Goal: Transaction & Acquisition: Book appointment/travel/reservation

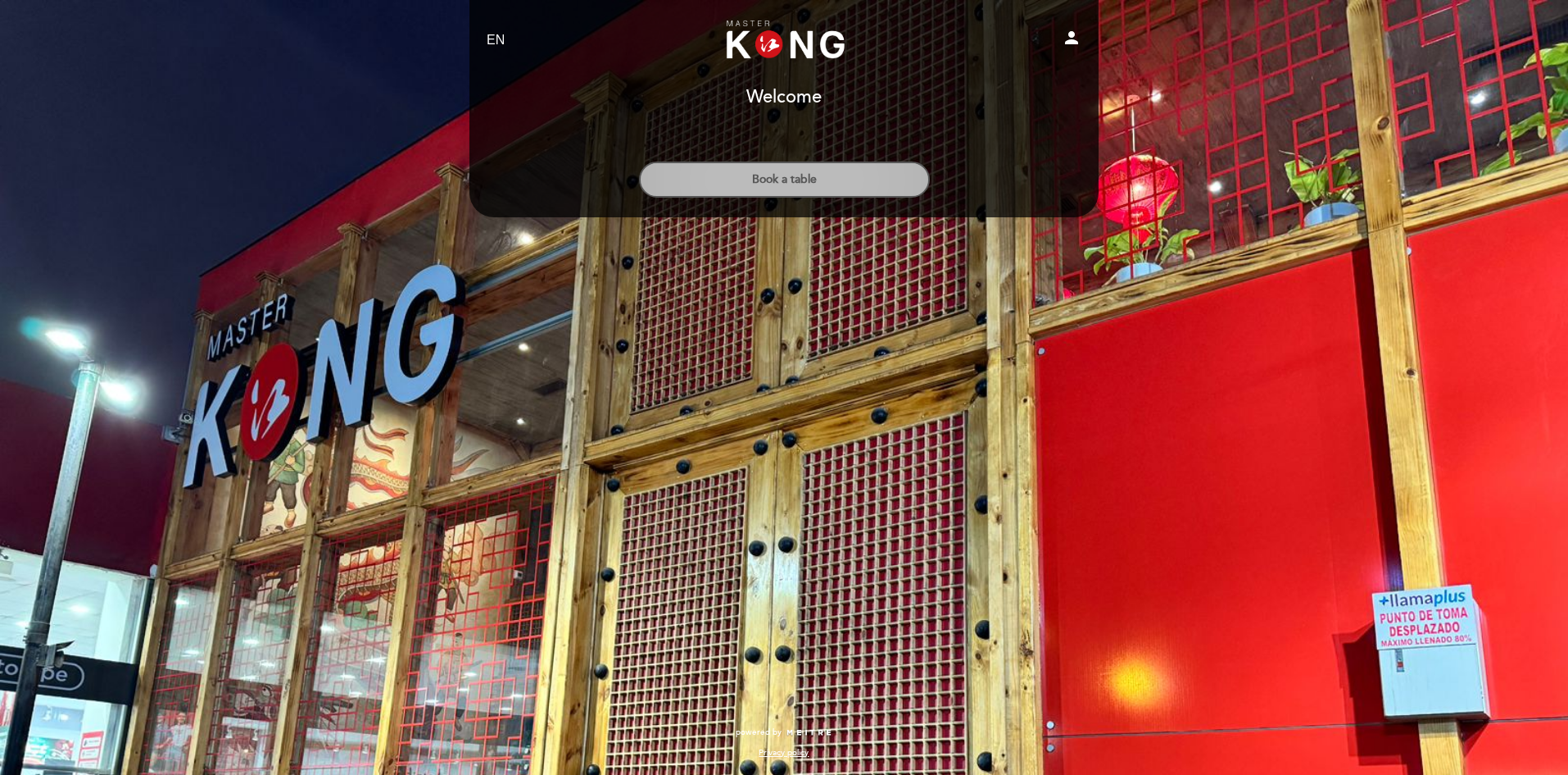
click at [802, 172] on button "Book a table" at bounding box center [784, 180] width 291 height 36
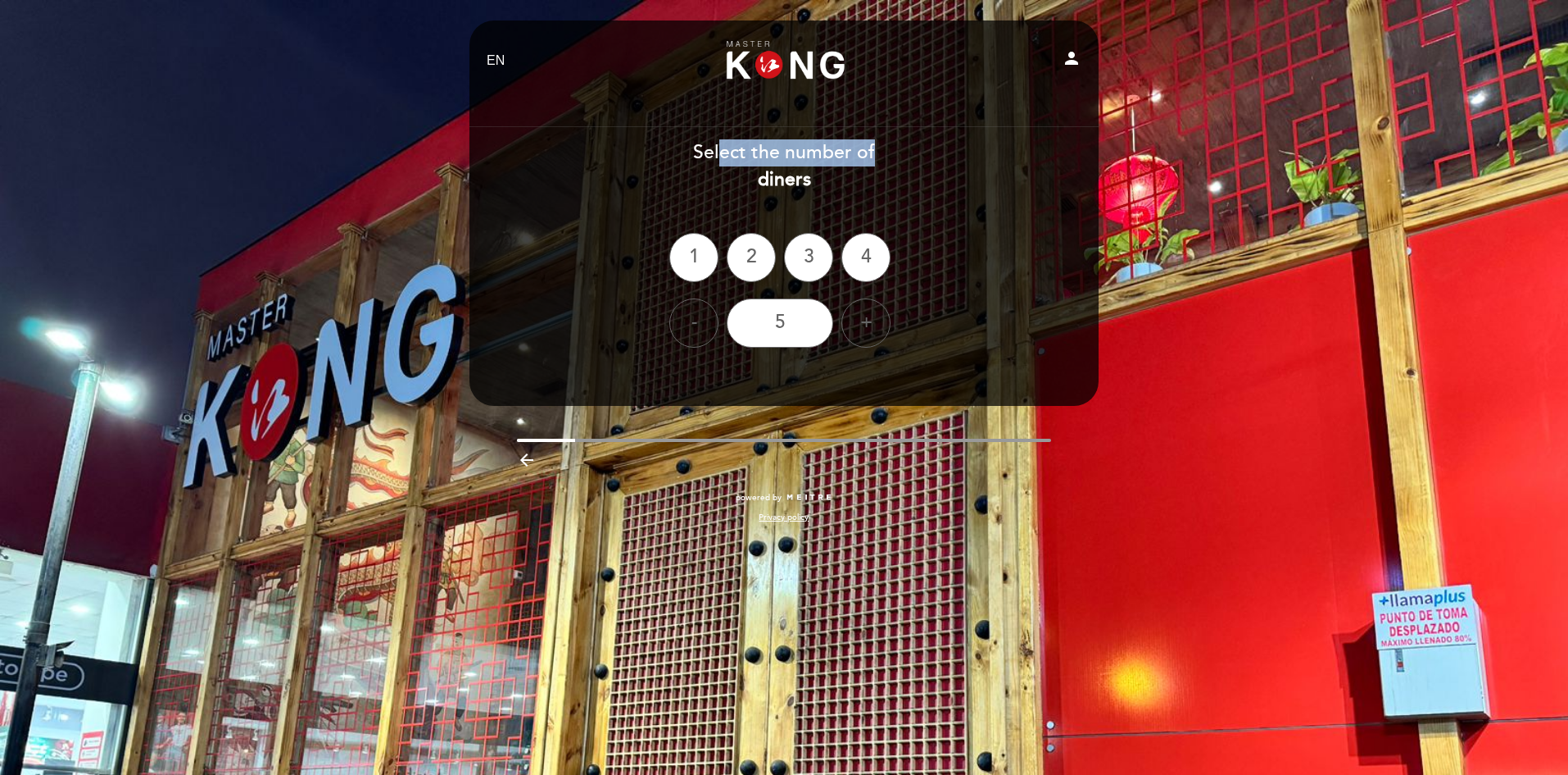
drag, startPoint x: 719, startPoint y: 154, endPoint x: 892, endPoint y: 142, distance: 173.4
click at [892, 142] on div "Select the number of diners" at bounding box center [784, 166] width 631 height 54
click at [685, 318] on div "-" at bounding box center [694, 323] width 49 height 49
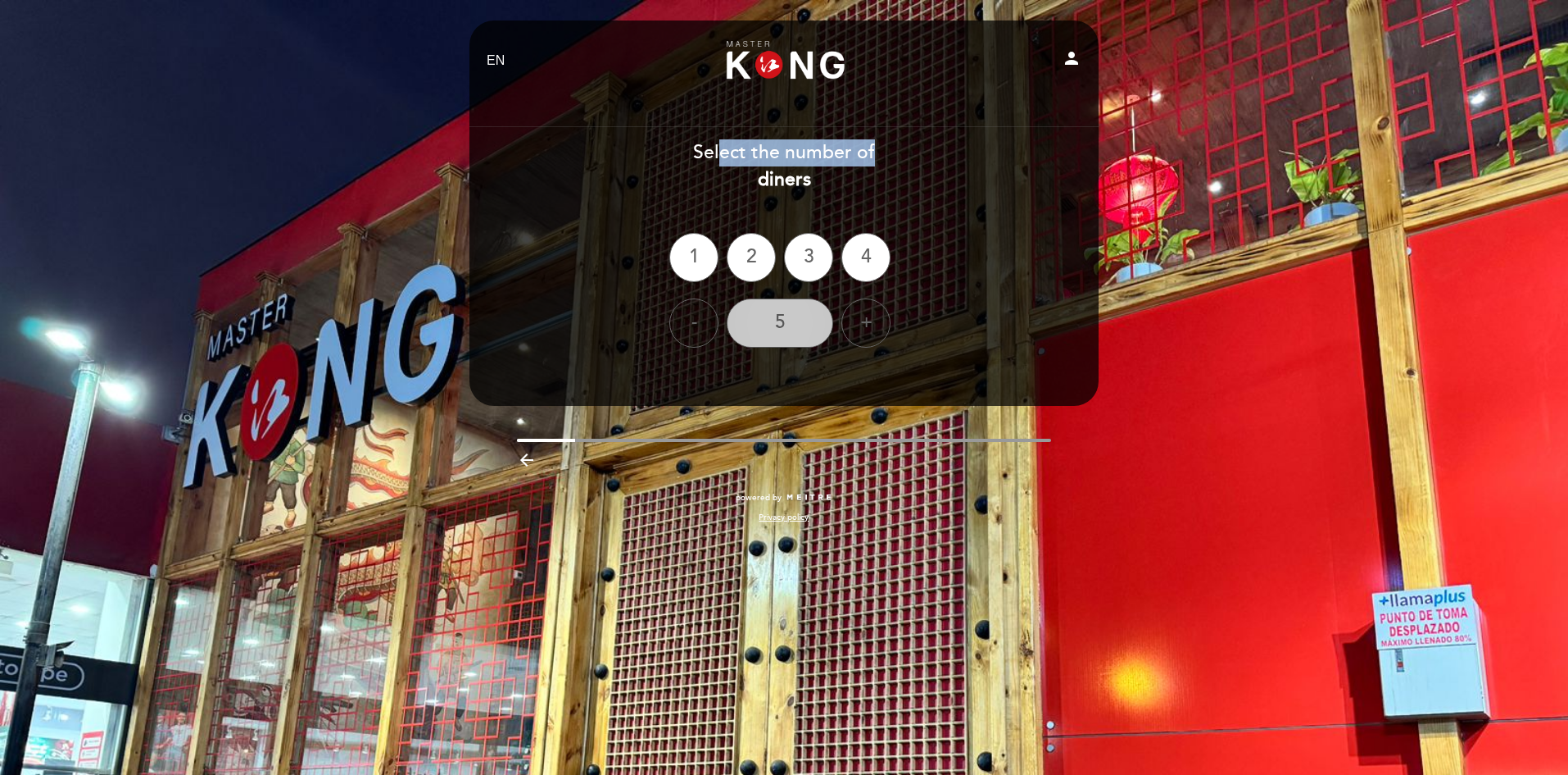
click at [761, 313] on div "5" at bounding box center [779, 323] width 106 height 49
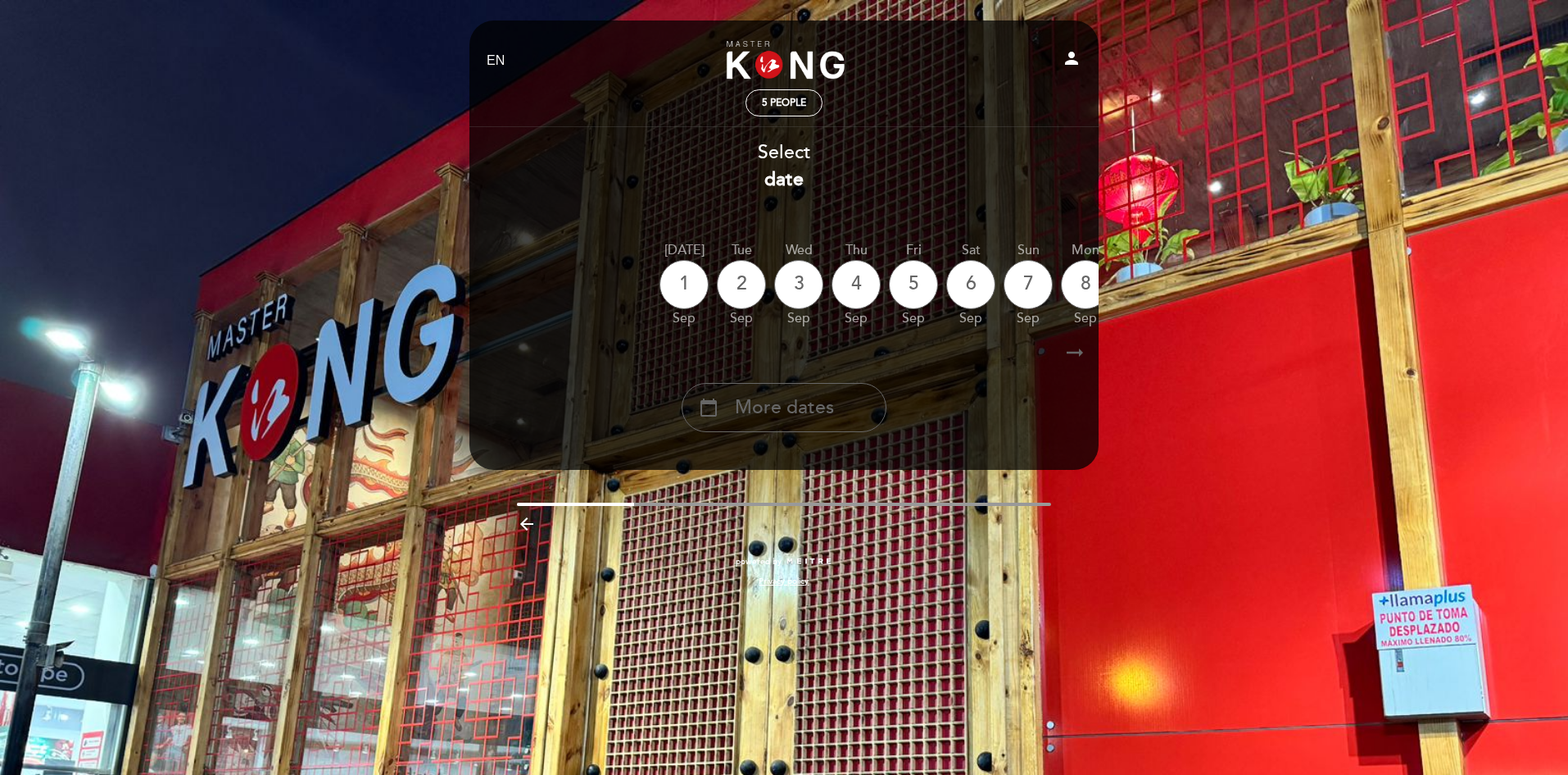
drag, startPoint x: 896, startPoint y: 329, endPoint x: 856, endPoint y: 330, distance: 40.0
click at [673, 283] on div "1" at bounding box center [684, 284] width 49 height 49
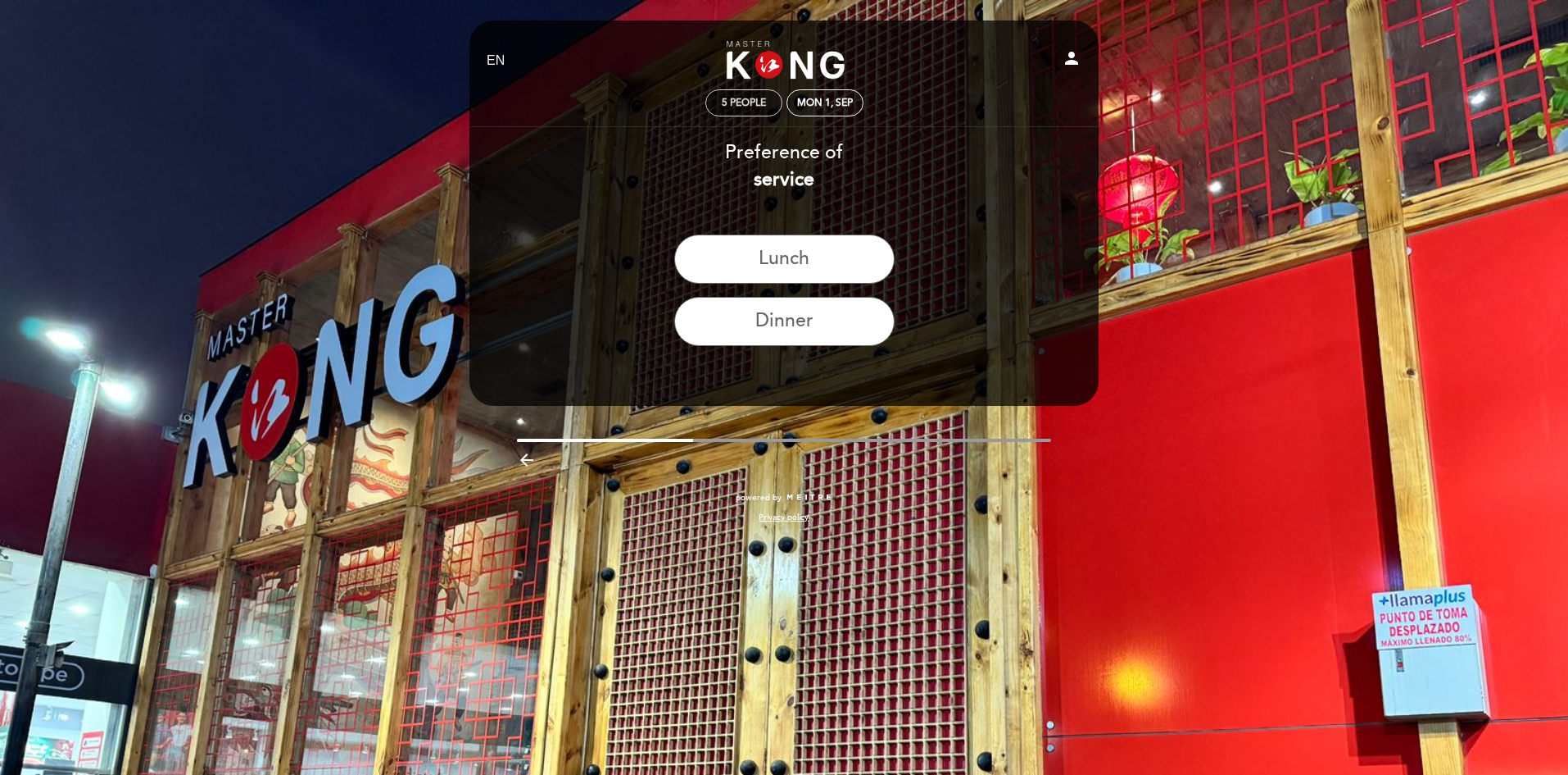
click at [738, 101] on span "5 people" at bounding box center [744, 103] width 44 height 12
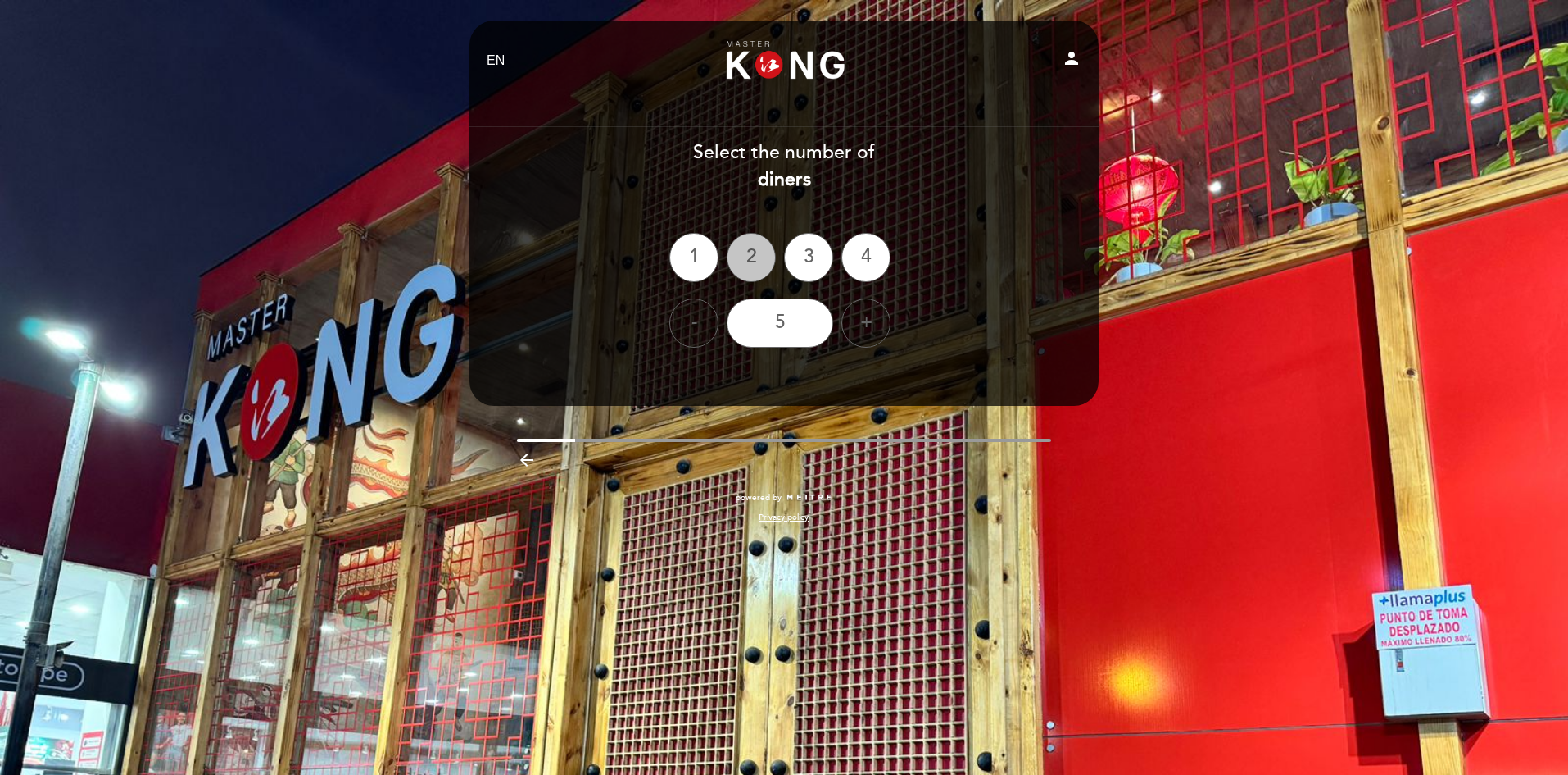
click at [738, 264] on div "2" at bounding box center [751, 257] width 49 height 49
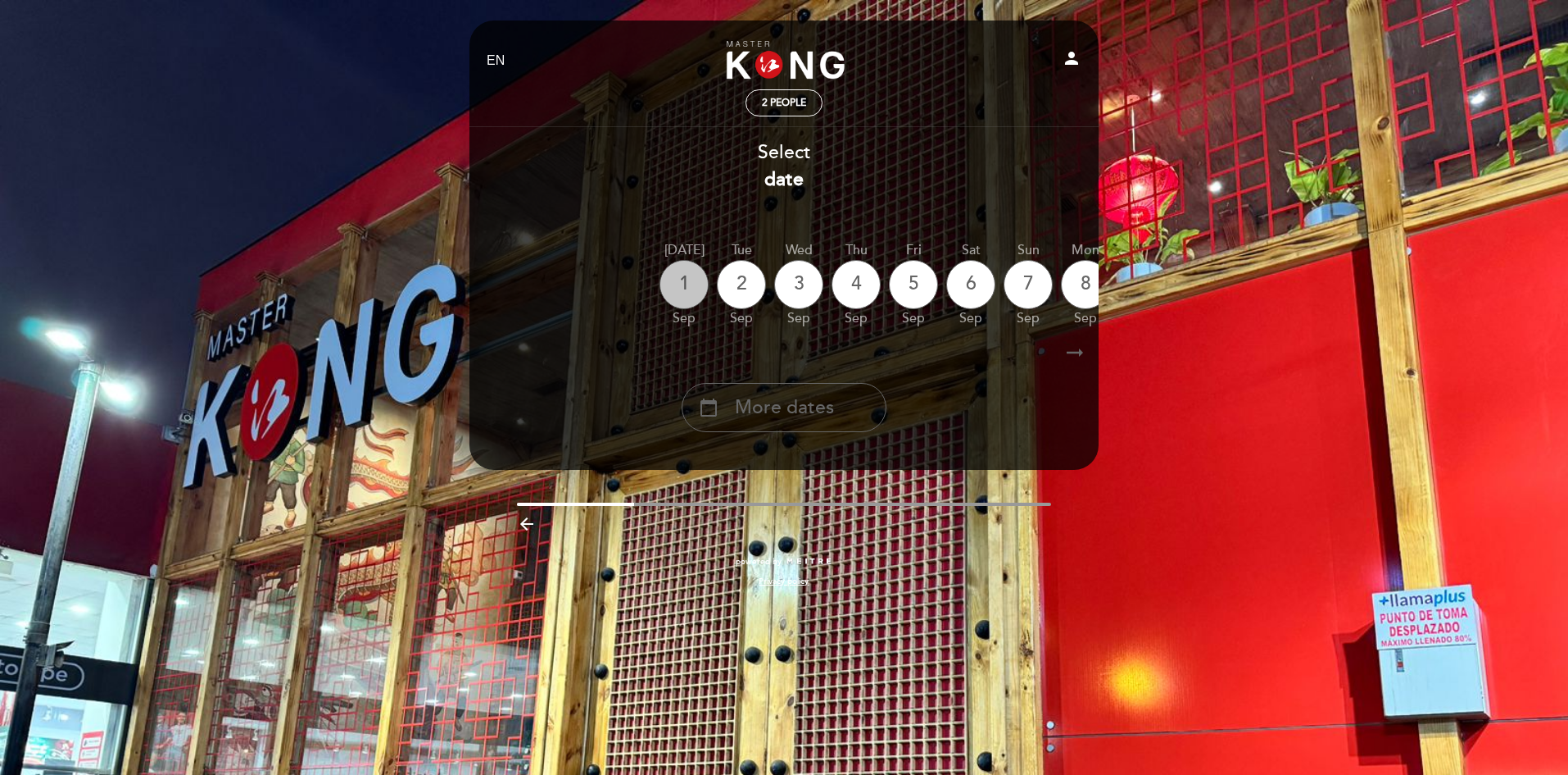
click at [700, 274] on div "1" at bounding box center [684, 284] width 49 height 49
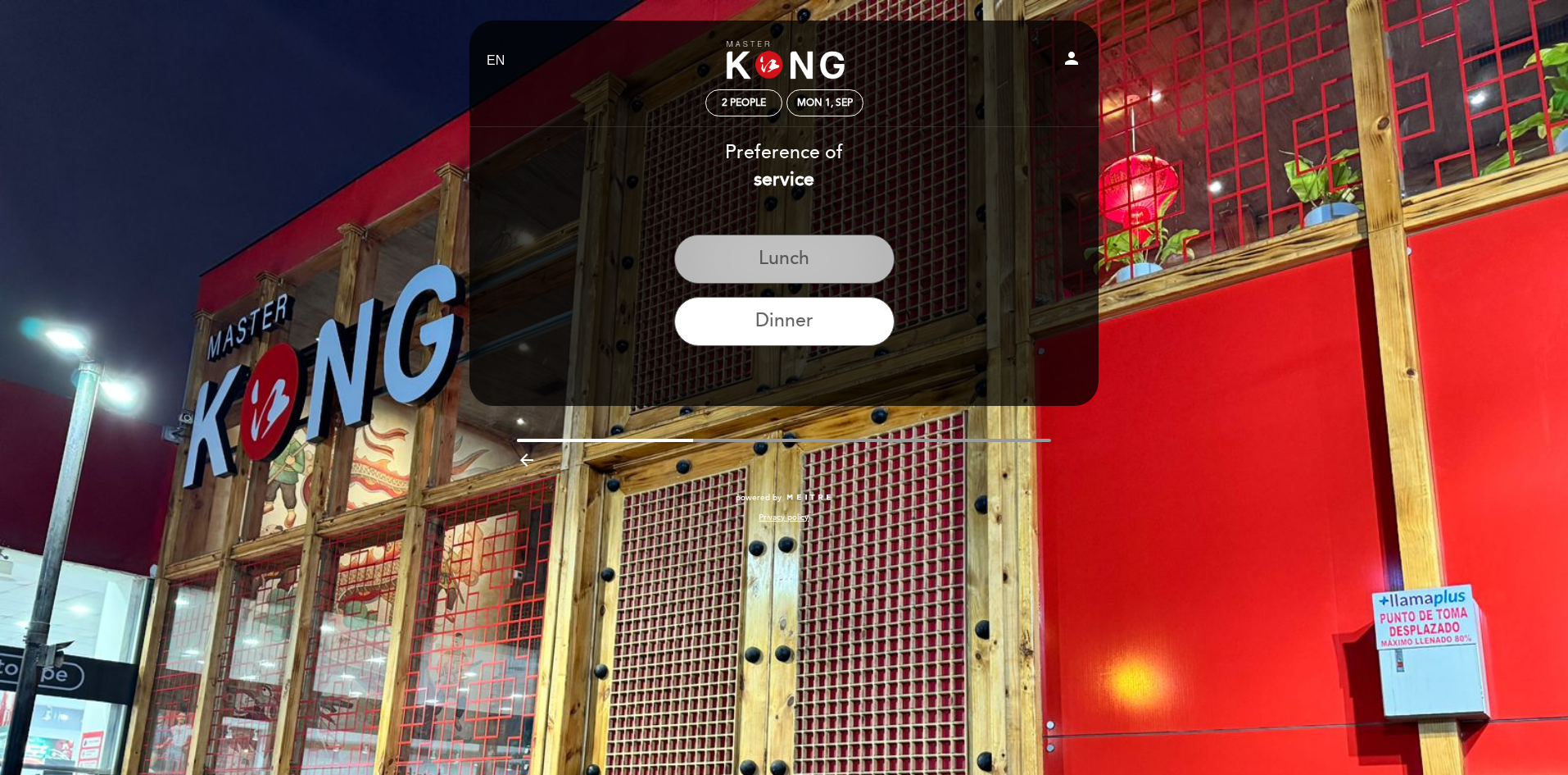
click at [752, 268] on button "Lunch" at bounding box center [785, 259] width 220 height 49
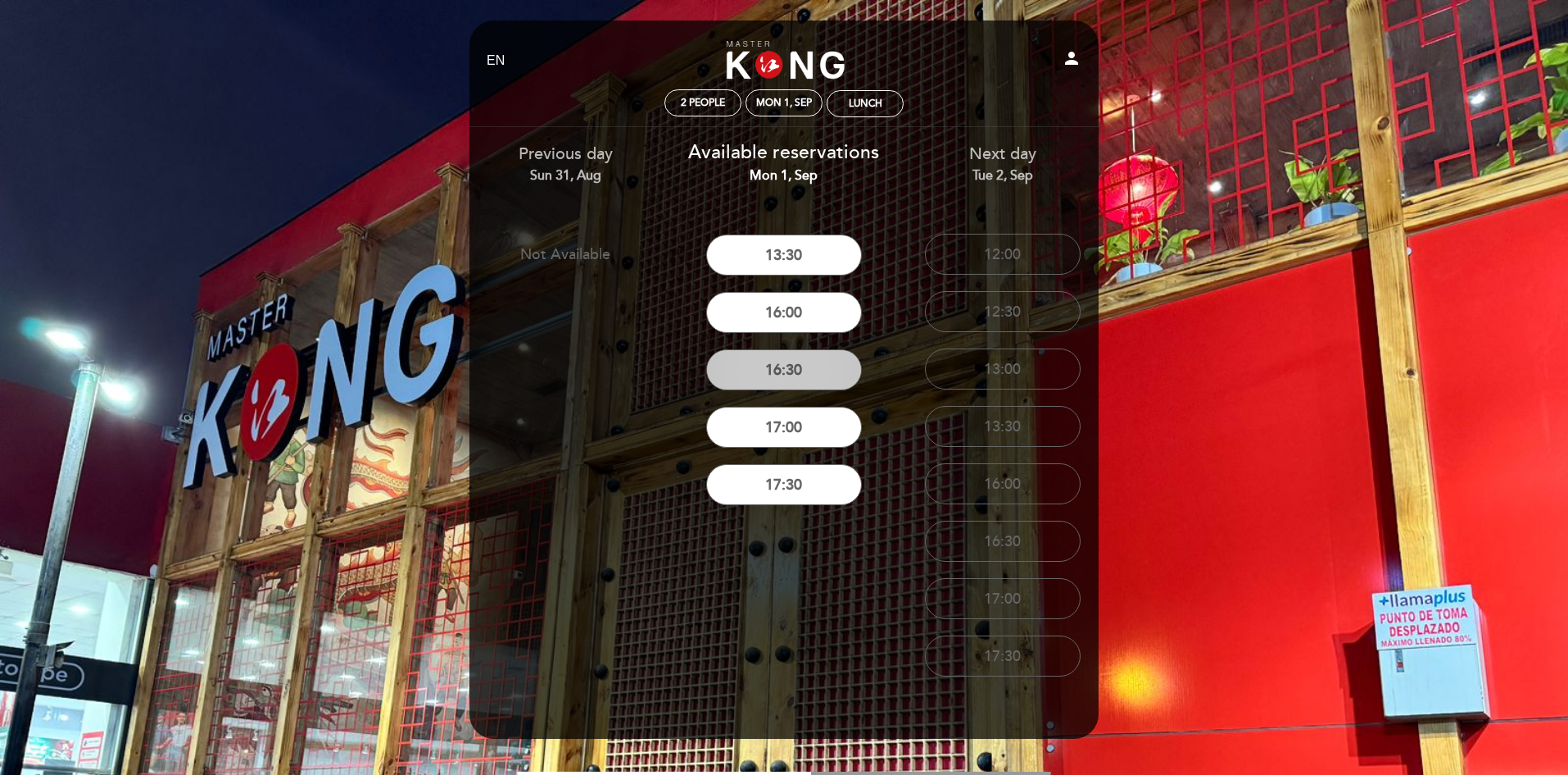
click at [770, 373] on button "16:30" at bounding box center [783, 370] width 155 height 41
